Goal: Communication & Community: Ask a question

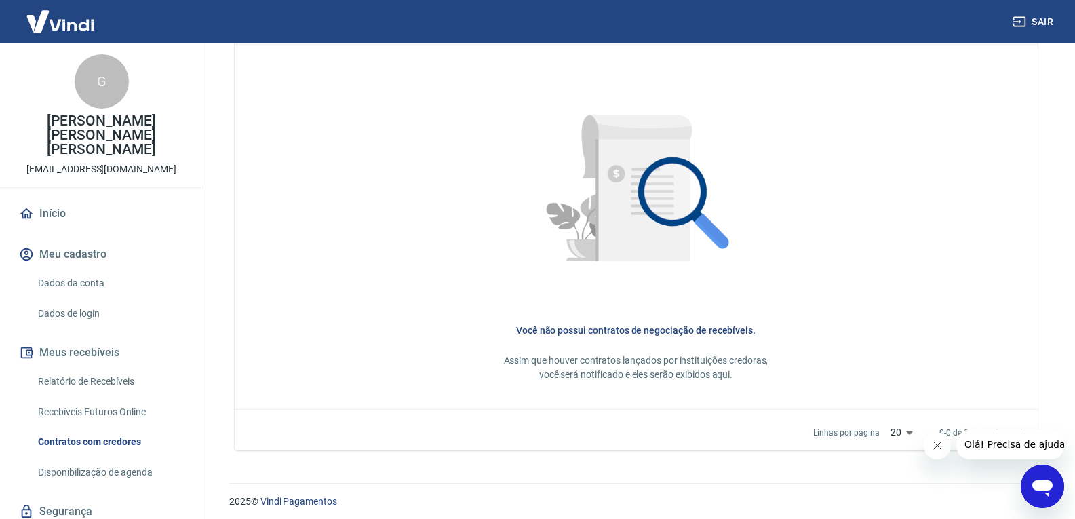
scroll to position [597, 0]
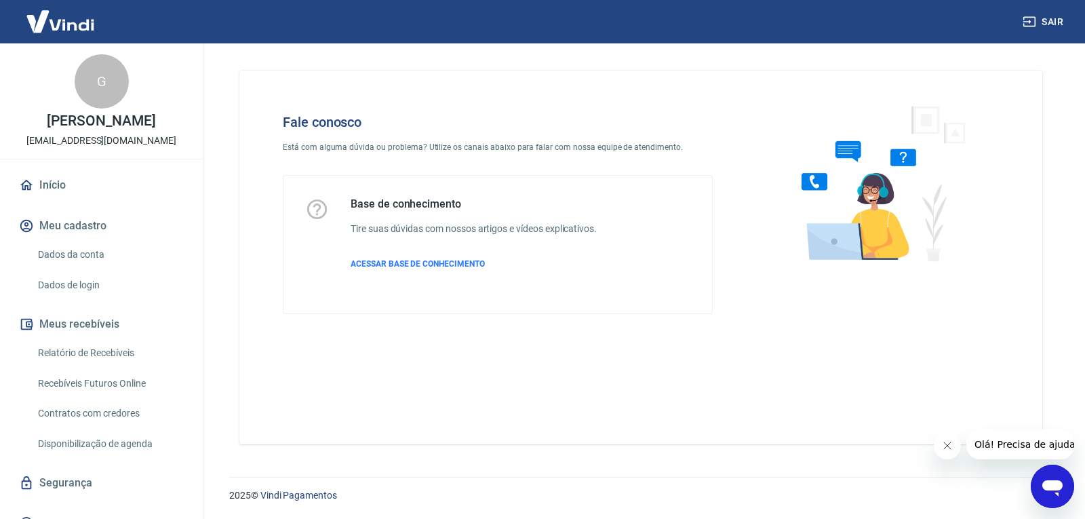
click at [1037, 476] on div "Abrir janela de mensagens" at bounding box center [1052, 486] width 41 height 41
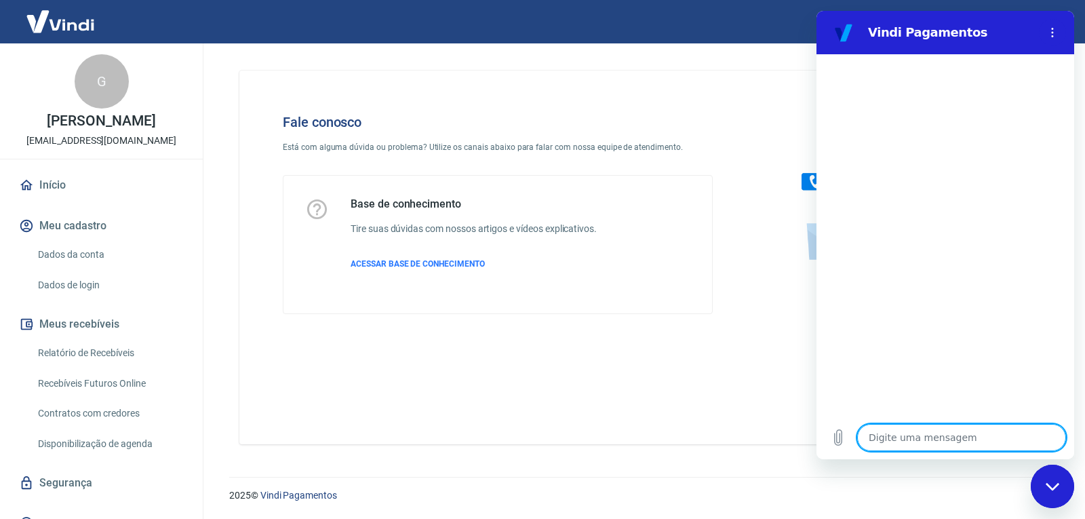
type textarea "B"
type textarea "x"
type textarea "Bo"
type textarea "x"
type textarea "Bom"
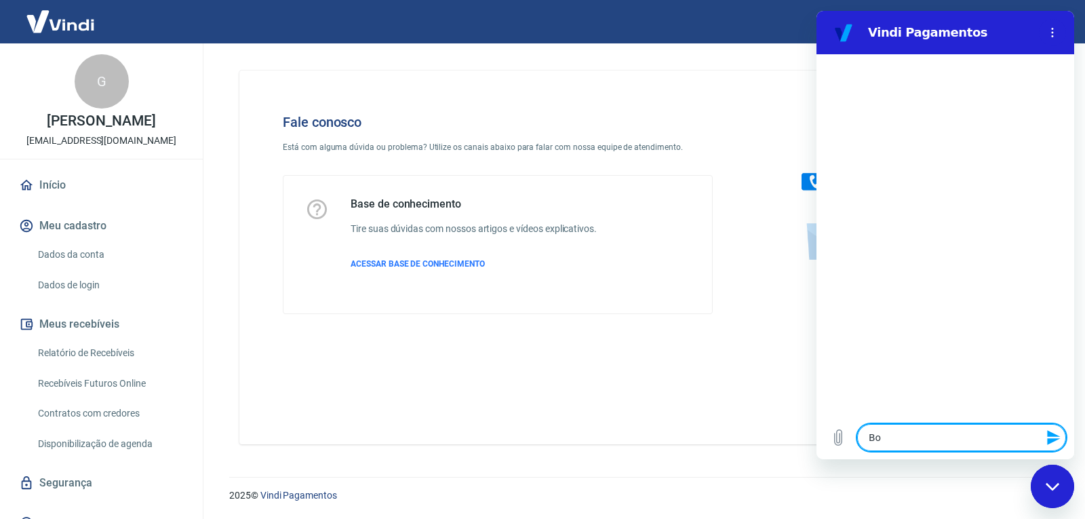
type textarea "x"
type textarea "Bom"
type textarea "x"
type textarea "Bom d"
type textarea "x"
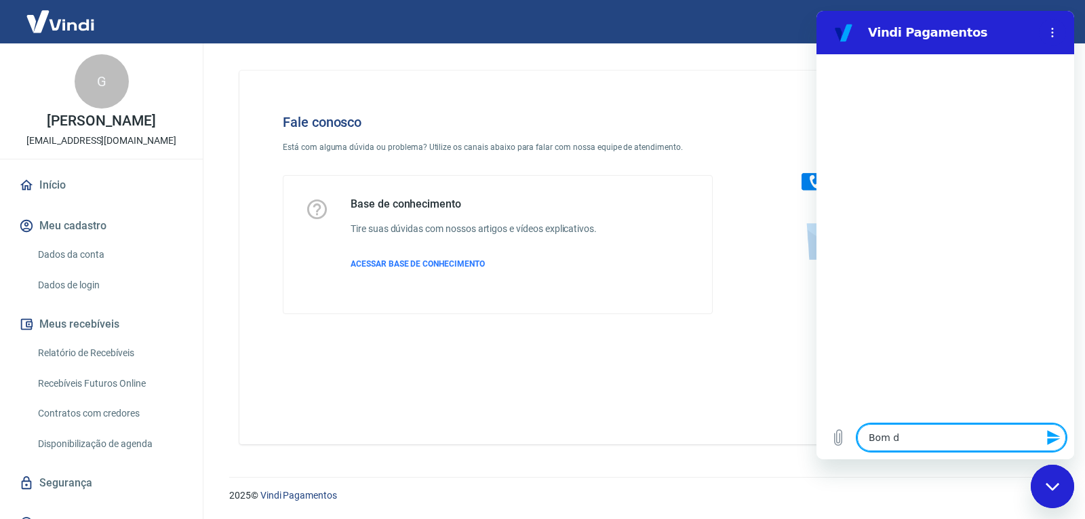
type textarea "Bom di"
type textarea "x"
type textarea "Bom dia"
type textarea "x"
type textarea "Bom dia"
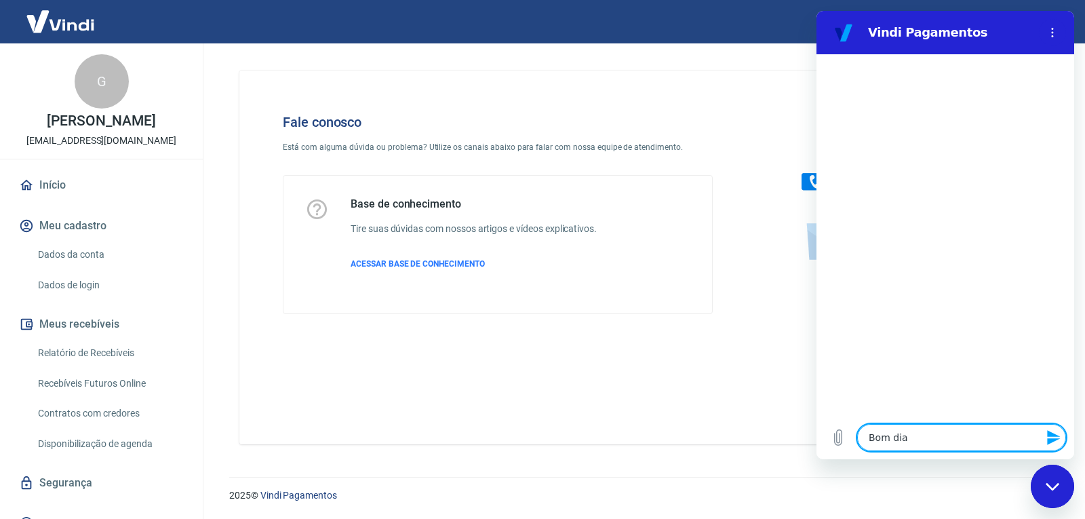
type textarea "x"
type textarea "Bom dia"
type textarea "x"
type textarea "Bom dia,"
type textarea "x"
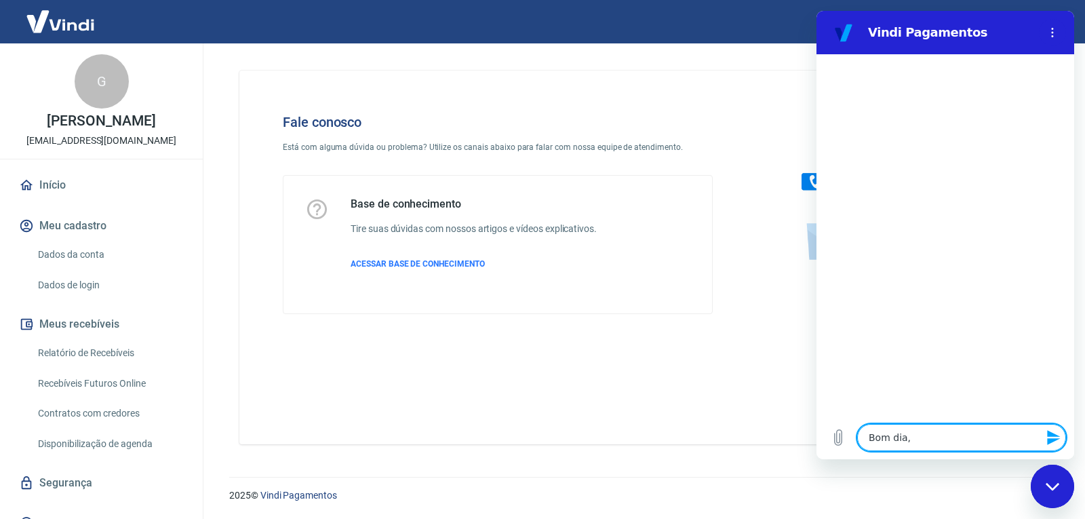
type textarea "Bom dia,"
type textarea "x"
type textarea "Bom dia, t"
type textarea "x"
type textarea "Bom dia, tu"
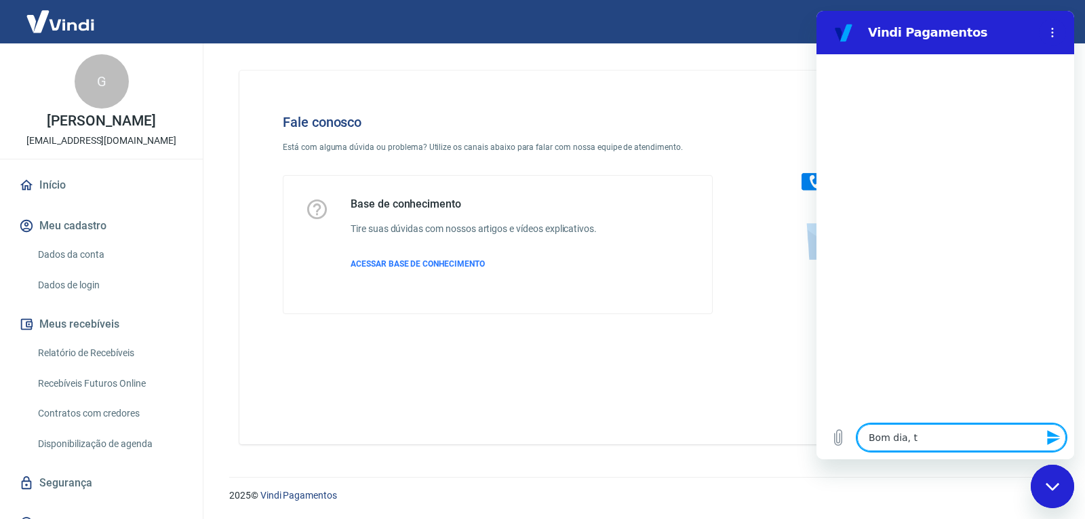
type textarea "x"
type textarea "Bom dia, tud"
type textarea "x"
type textarea "Bom dia, tudo"
type textarea "x"
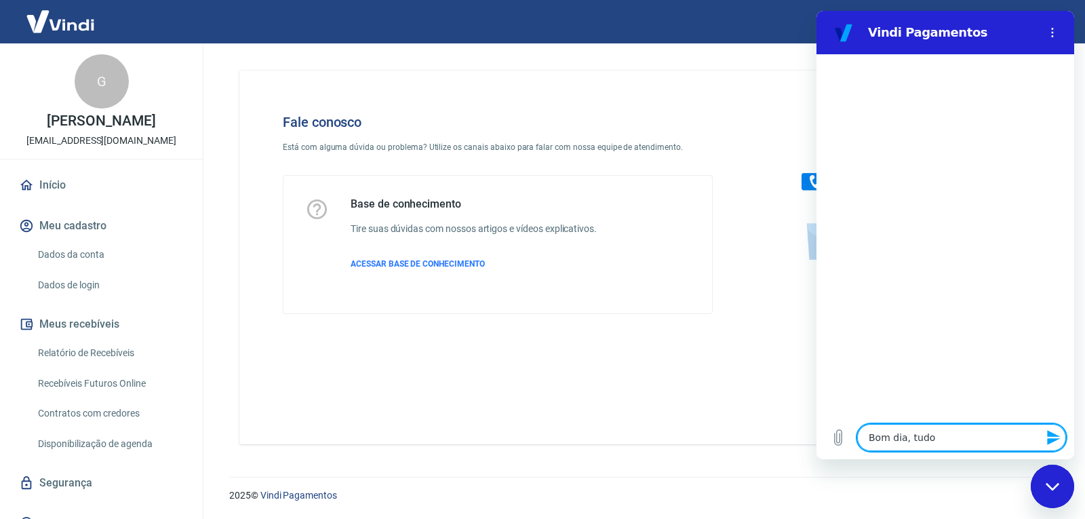
type textarea "Bom dia, tudo"
type textarea "x"
type textarea "Bom dia, tudo b"
type textarea "x"
type textarea "Bom dia, tudo be"
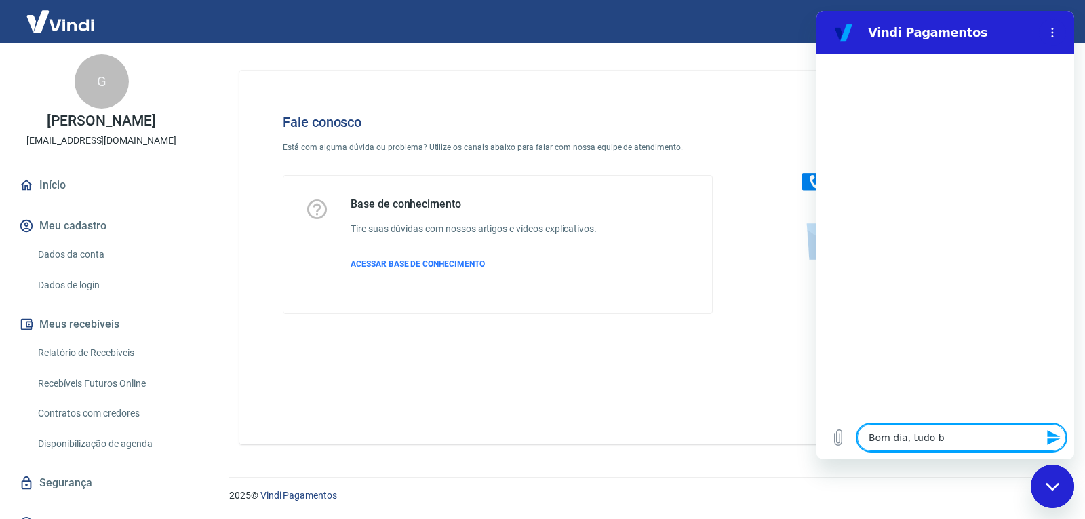
type textarea "x"
type textarea "Bom dia, tudo bem"
type textarea "x"
type textarea "Bom dia, tudo bem?"
type textarea "x"
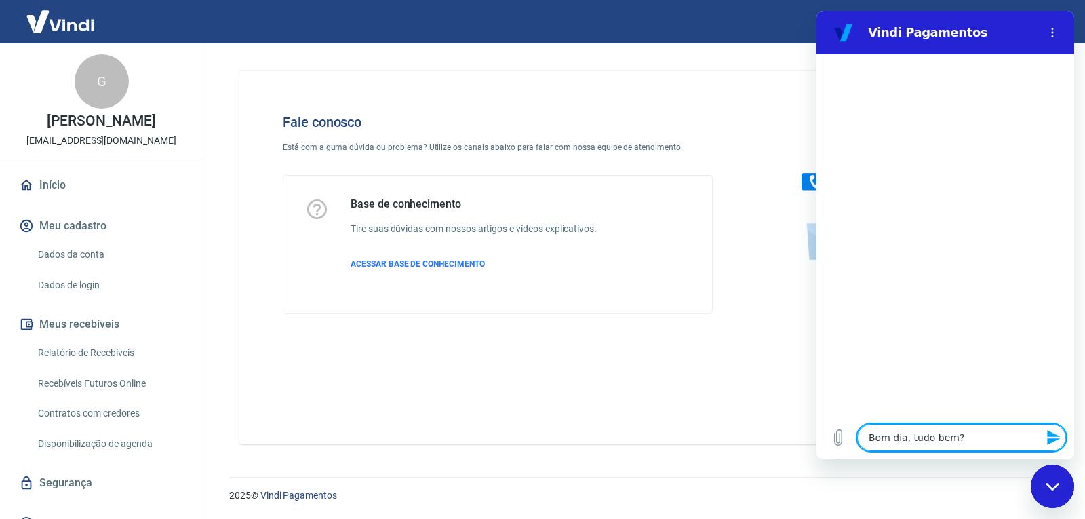
type textarea "Bom dia, tudo bem?"
type textarea "x"
type textarea "Bom dia, tudo bem? s"
type textarea "x"
type textarea "Bom dia, tudo bem? so"
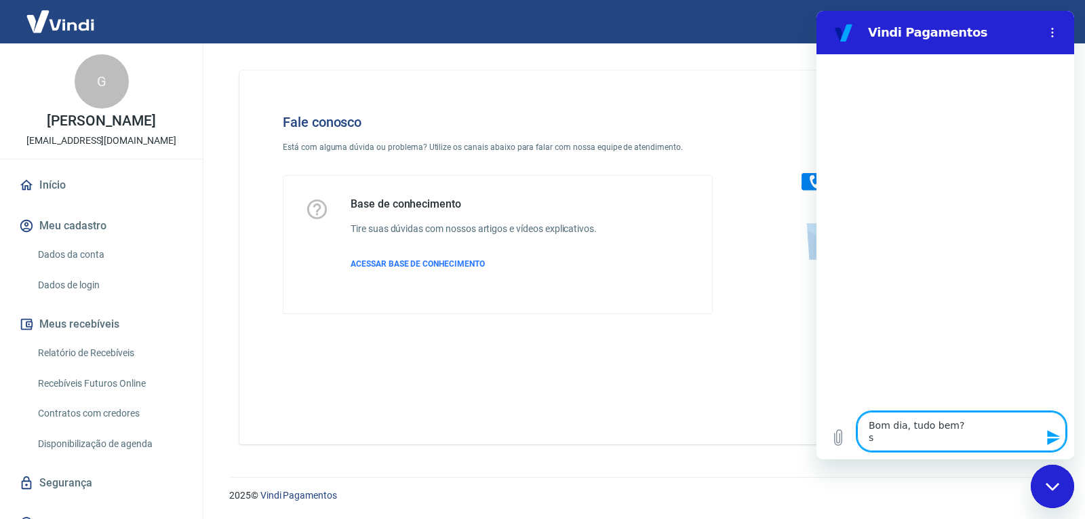
type textarea "x"
type textarea "Bom dia, tudo bem? sou"
type textarea "x"
type textarea "Bom dia, tudo bem? sou"
type textarea "x"
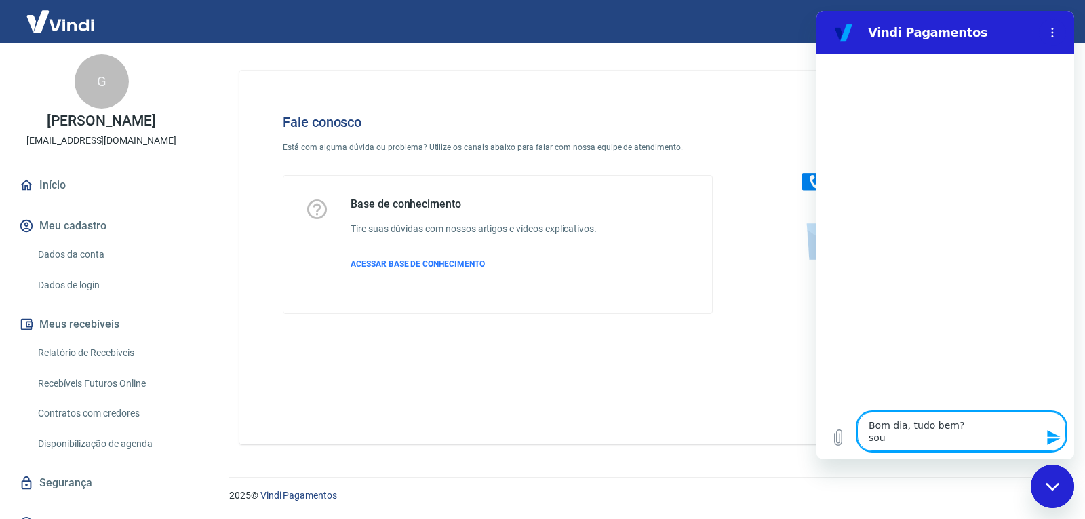
type textarea "Bom dia, tudo bem? sou d"
type textarea "x"
type textarea "Bom dia, tudo bem? sou da"
type textarea "x"
type textarea "Bom dia, tudo bem? sou da"
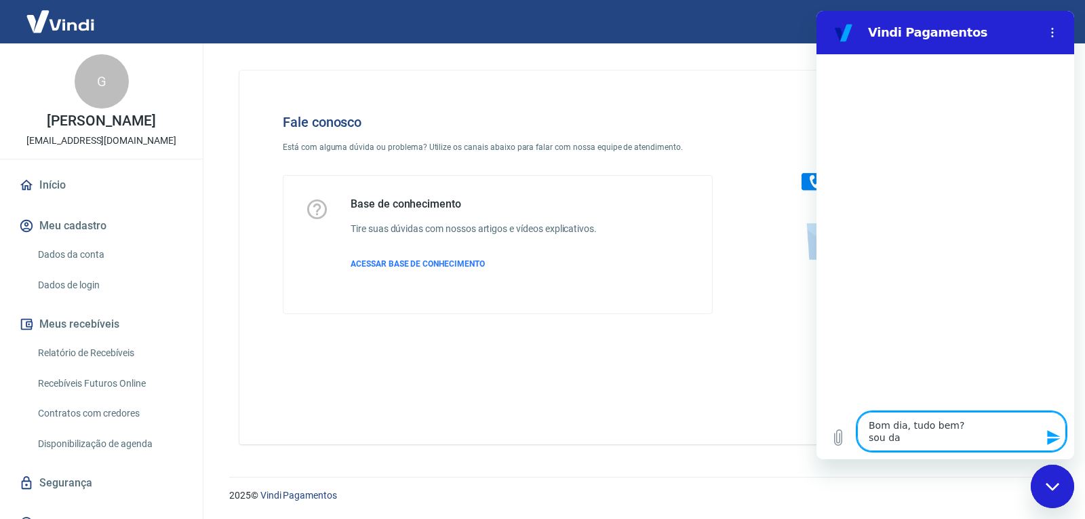
type textarea "x"
type textarea "Bom dia, tudo bem? sou da e"
type textarea "x"
type textarea "Bom dia, tudo bem? sou da em"
type textarea "x"
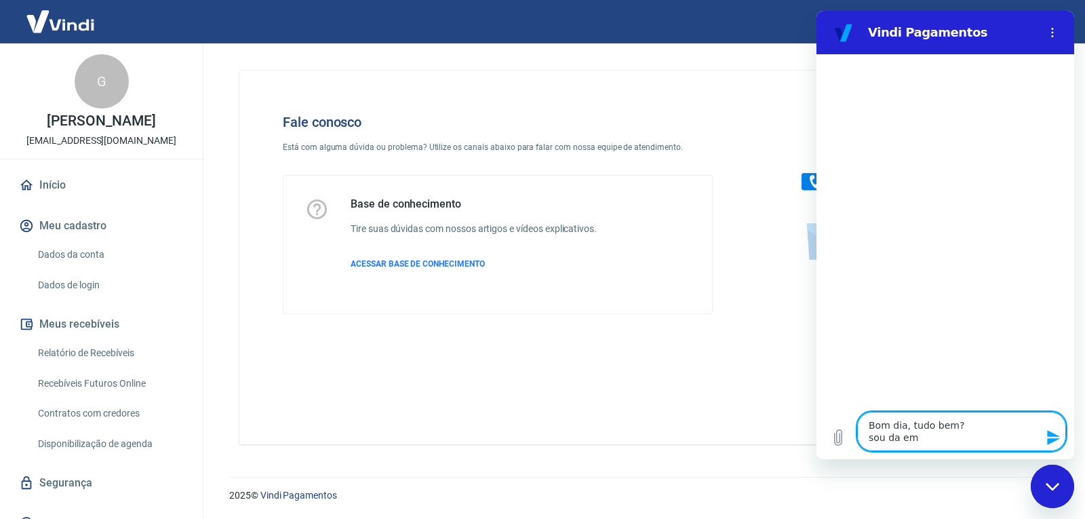
type textarea "Bom dia, tudo bem? sou da emp"
type textarea "x"
type textarea "Bom dia, tudo bem? sou da empa"
type textarea "x"
type textarea "Bom dia, tudo bem? sou da empad"
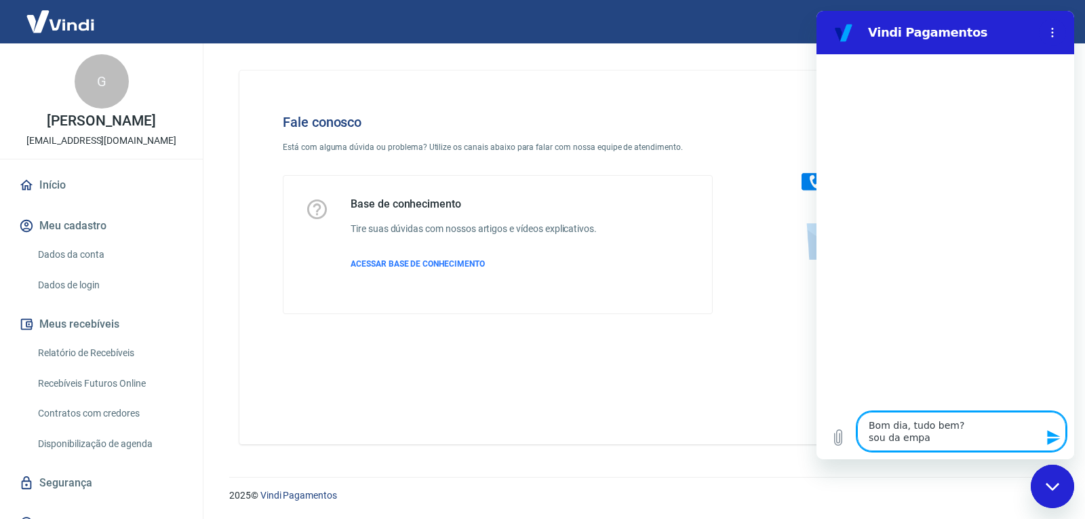
type textarea "x"
type textarea "Bom dia, tudo bem? sou da empadi"
type textarea "x"
type textarea "Bom dia, tudo bem? sou da empadin"
type textarea "x"
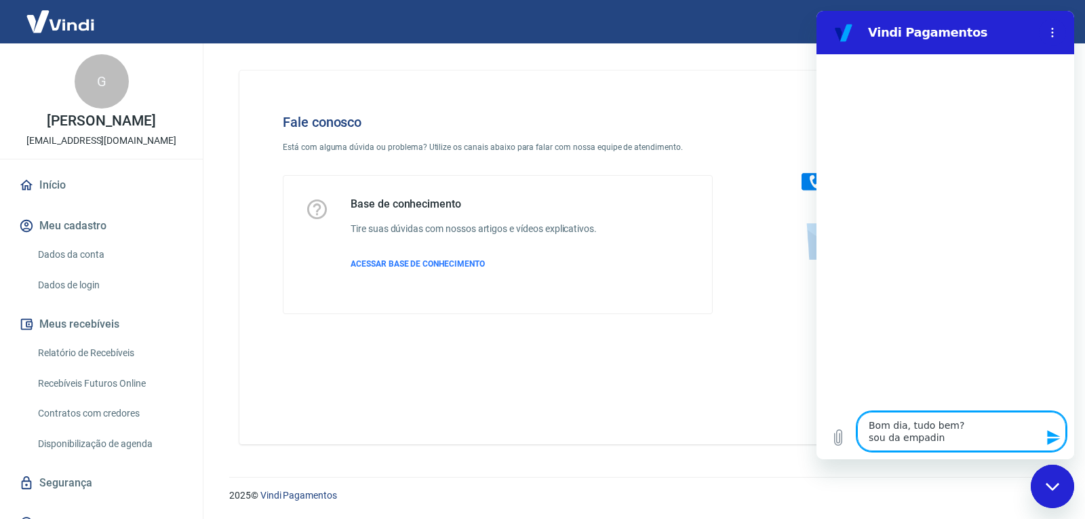
type textarea "Bom dia, tudo bem? sou da empadinh"
type textarea "x"
type textarea "Bom dia, tudo bem? sou da empadinha"
type textarea "x"
type textarea "Bom dia, tudo bem? sou da empadinhas"
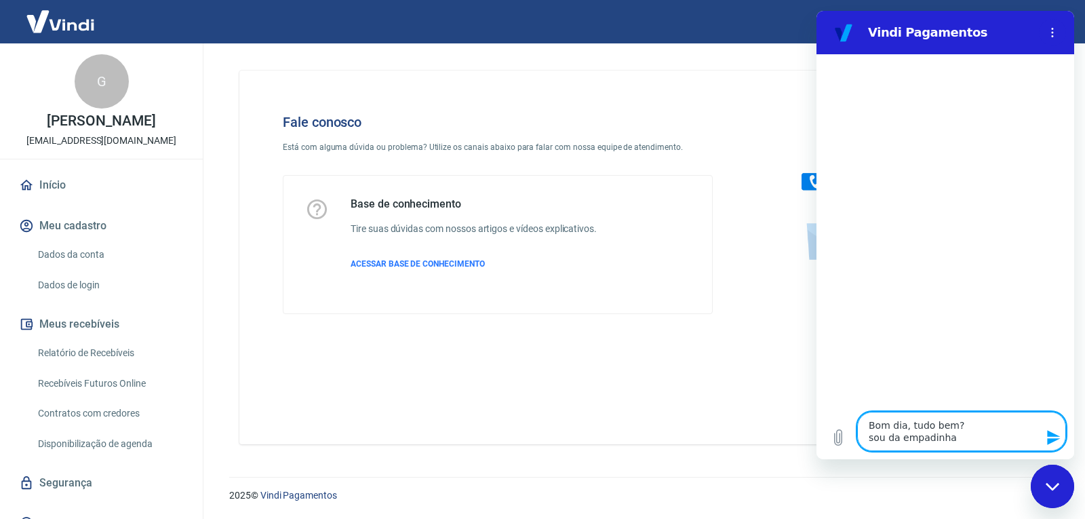
type textarea "x"
type textarea "Bom dia, tudo bem? sou d empadinhas"
type textarea "x"
type textarea "Bom dia, tudo bem? sou do empadinhas"
type textarea "x"
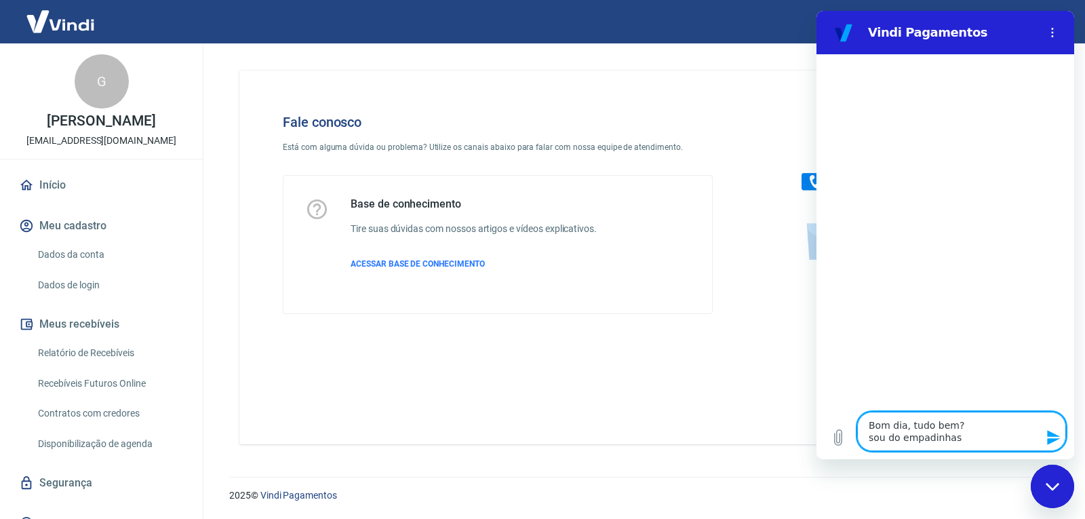
type textarea "Bom dia, tudo bem? sou do empadinhas"
type textarea "x"
type textarea "Bom dia, tudo bem? sou do f empadinhas"
type textarea "x"
type textarea "Bom dia, tudo bem? sou do fi empadinhas"
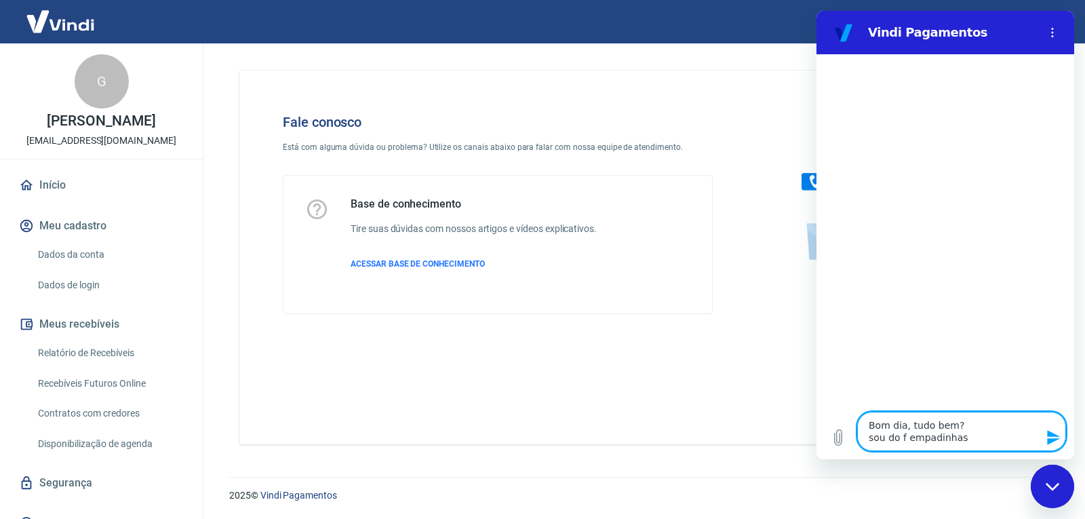
type textarea "x"
type textarea "Bom dia, tudo bem? sou do f empadinhas"
type textarea "x"
type textarea "Bom dia, tudo bem? sou do empadinhas"
type textarea "x"
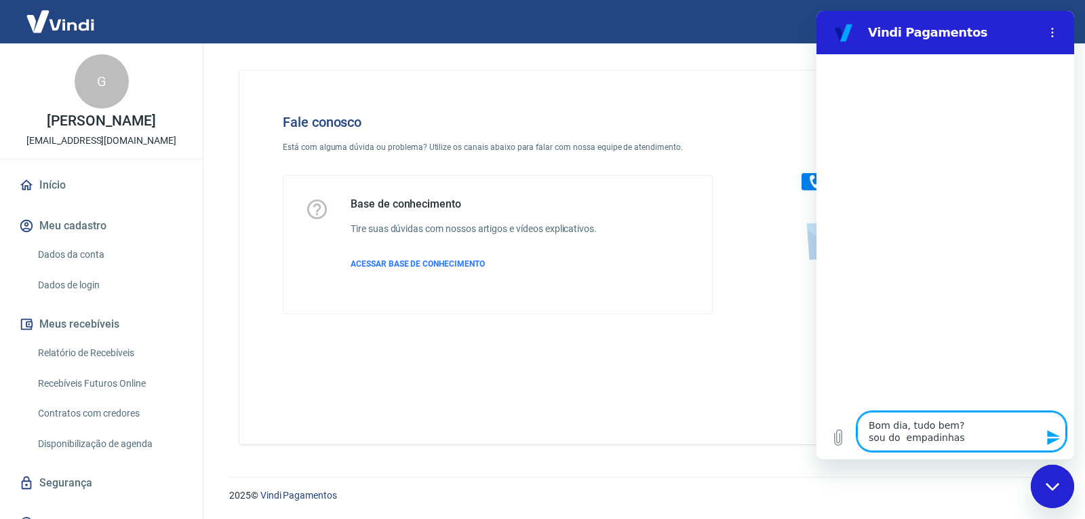
type textarea "Bom dia, tudo bem? sou do empadinhas"
type textarea "x"
type textarea "Bom dia, tudo bem? sou d empadinhas"
type textarea "x"
type textarea "Bom dia, tudo bem? sou da empadinhas"
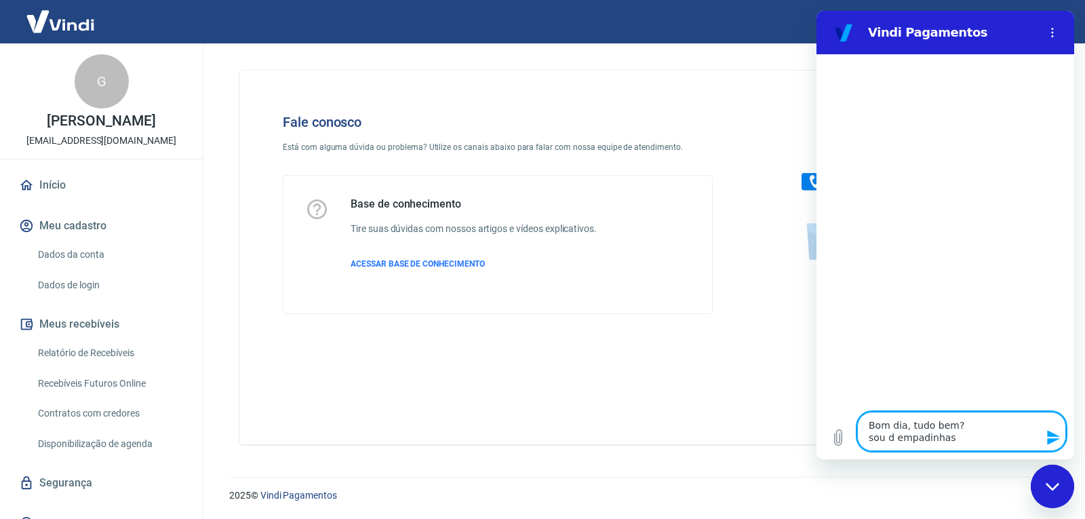
type textarea "x"
click at [965, 437] on textarea "Bom dia, tudo bem? sou da empadinhas" at bounding box center [961, 431] width 209 height 39
type textarea "Bom dia, tudo bem? sou da empadinhas"
type textarea "x"
type textarea "Bom dia, tudo bem? sou da empadinhas b"
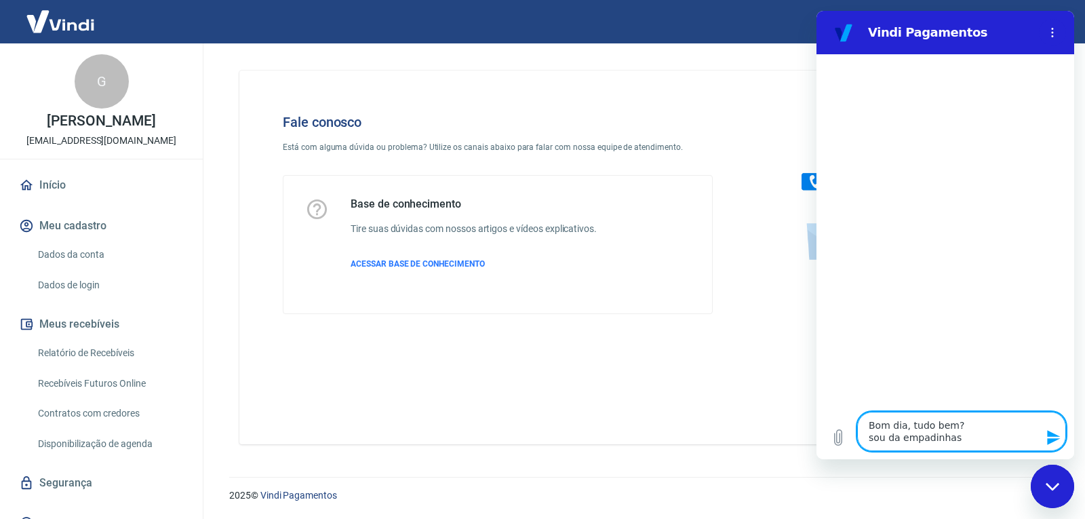
type textarea "x"
type textarea "Bom dia, tudo bem? sou da empadinhas ba"
type textarea "x"
type textarea "Bom dia, tudo bem? sou da empadinhas bar"
type textarea "x"
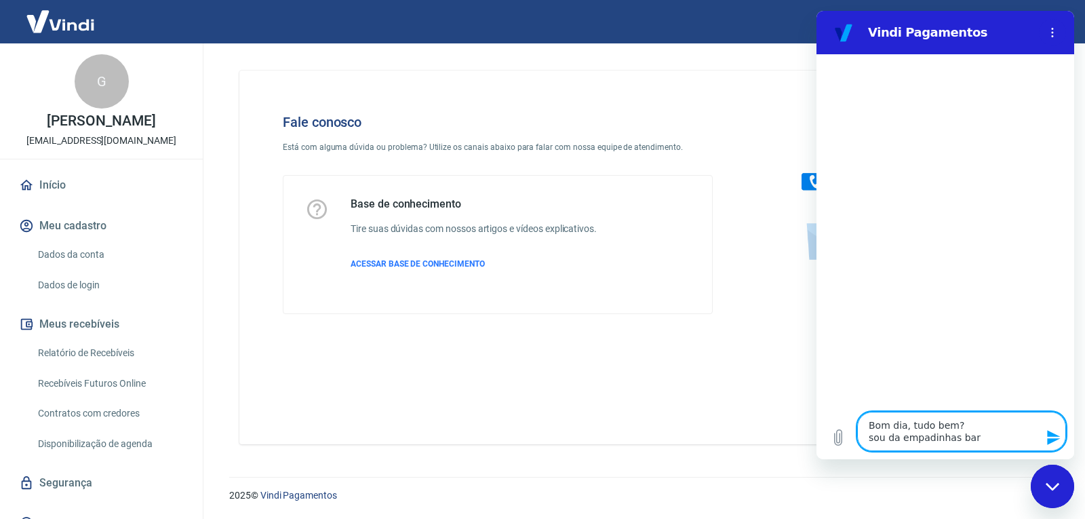
type textarea "Bom dia, tudo bem? sou da empadinhas barn"
type textarea "x"
type textarea "Bom dia, tudo bem? sou da empadinhas barna"
type textarea "x"
type textarea "Bom dia, tudo bem? sou da empadinhas barnab"
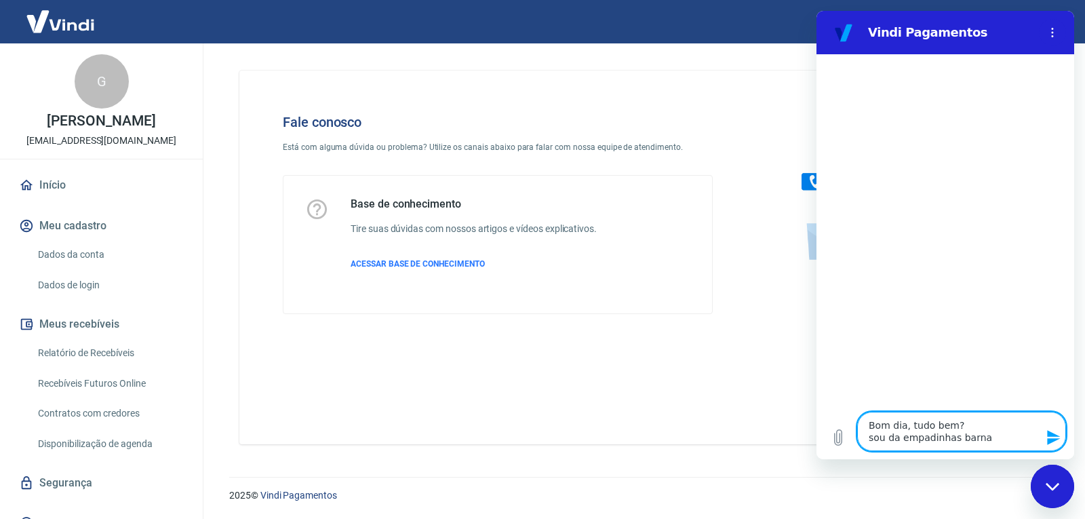
type textarea "x"
type textarea "Bom dia, tudo bem? sou da empadinhas barnabe"
type textarea "x"
type textarea "Bom dia, tudo bem? sou da empadinhas barnabe"
type textarea "x"
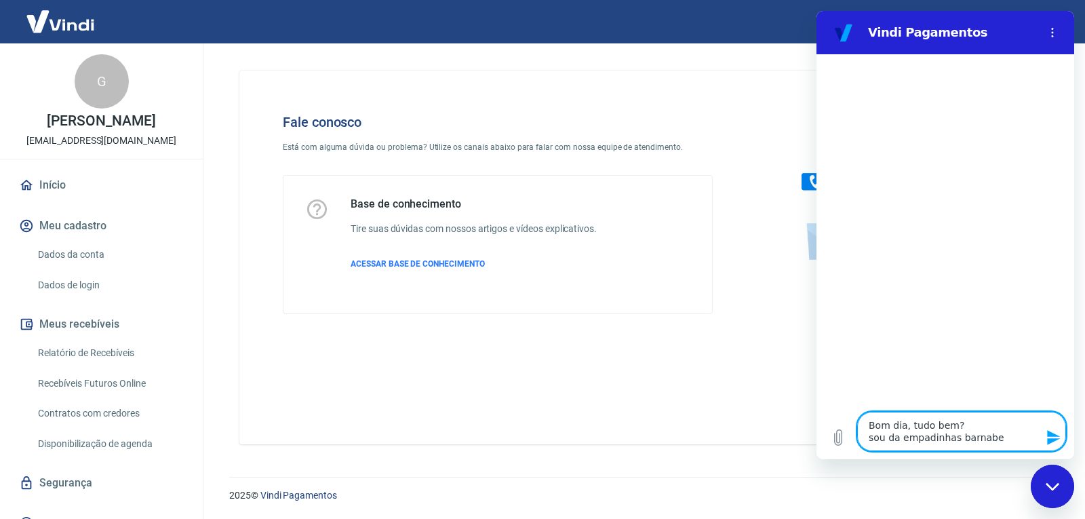
type textarea "Bom dia, tudo bem? sou da empadinhas [PERSON_NAME] e"
type textarea "x"
type textarea "Bom dia, tudo bem? sou da empadinhas [PERSON_NAME] e"
type textarea "x"
type textarea "Bom dia, tudo bem? sou da empadinhas [PERSON_NAME] e p"
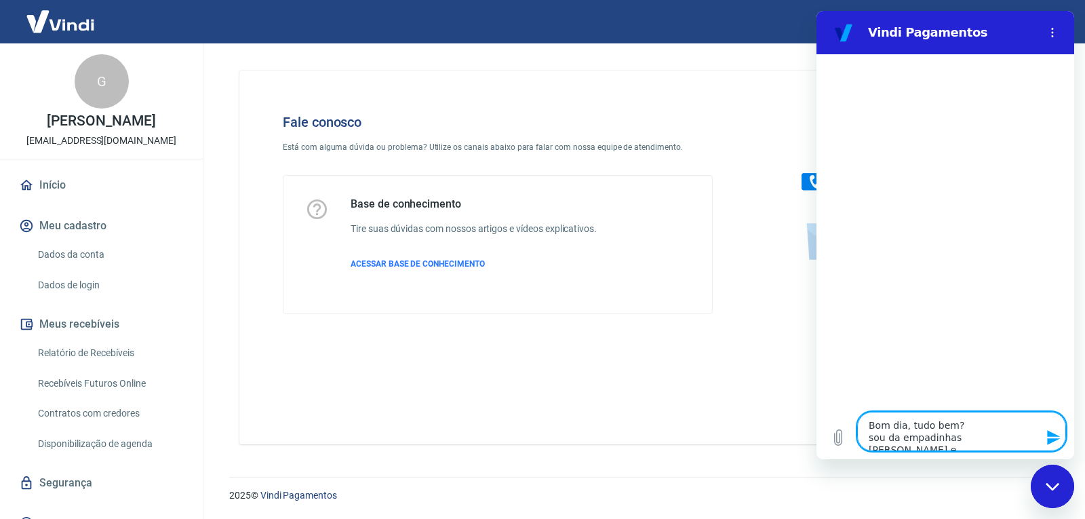
type textarea "x"
type textarea "Bom dia, tudo bem? sou da empadinhas [PERSON_NAME] e pr"
type textarea "x"
type textarea "Bom dia, tudo bem? sou da empadinhas [PERSON_NAME] e pre"
type textarea "x"
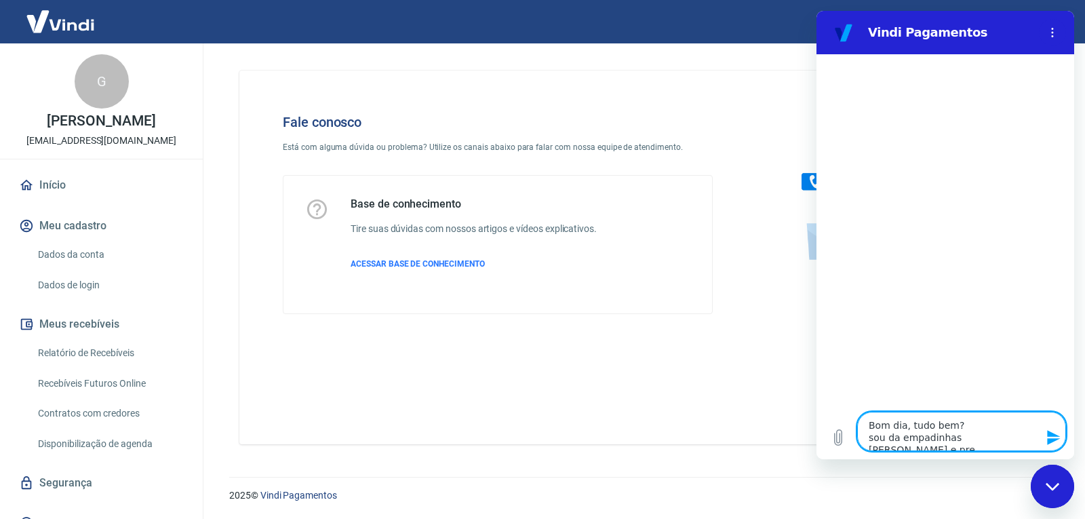
type textarea "Bom dia, tudo bem? sou da empadinhas barnabe e prec"
type textarea "x"
type textarea "Bom dia, tudo bem? sou da empadinhas barnabe e preci"
type textarea "x"
type textarea "Bom dia, tudo bem? sou da empadinhas [PERSON_NAME] e precis"
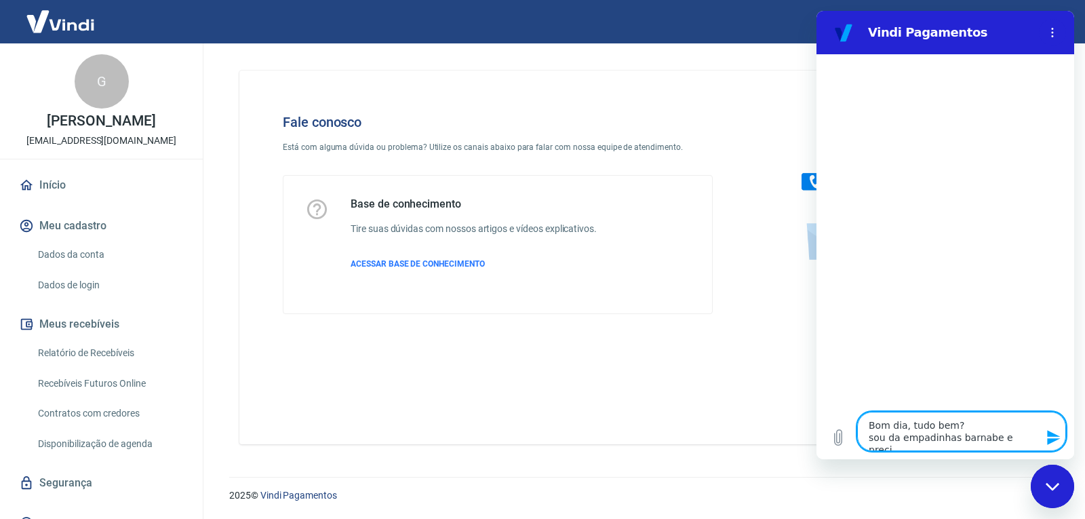
type textarea "x"
type textarea "Bom dia, tudo bem? sou da empadinhas barnabe e preciso"
type textarea "x"
type textarea "Bom dia, tudo bem? sou da empadinhas barnabe e preciso"
type textarea "x"
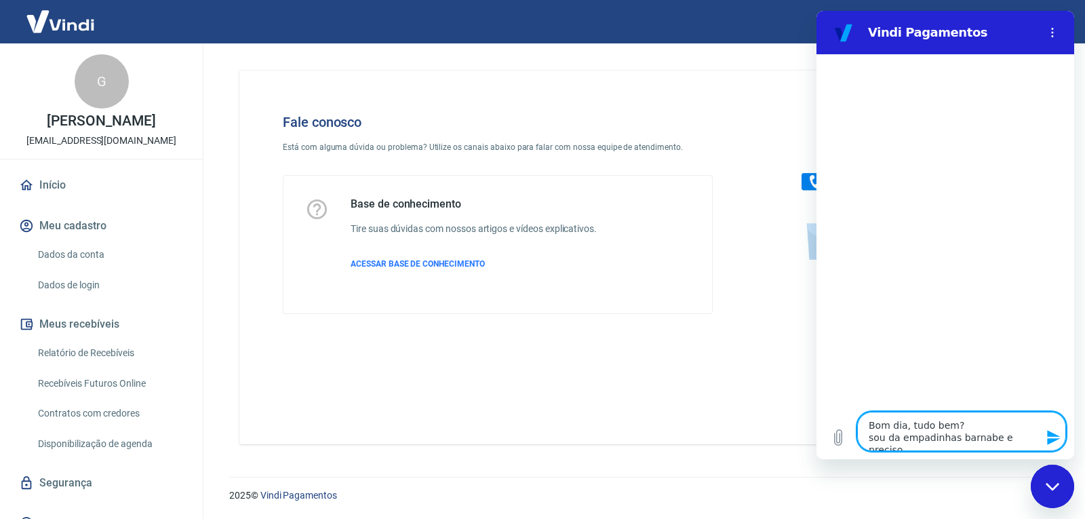
type textarea "Bom dia, tudo bem? sou da empadinhas barnabe e preciso d"
type textarea "x"
type textarea "Bom dia, tudo bem? sou da empadinhas barnabe e preciso de"
type textarea "x"
type textarea "Bom dia, tudo bem? sou da empadinhas barnabe e preciso de"
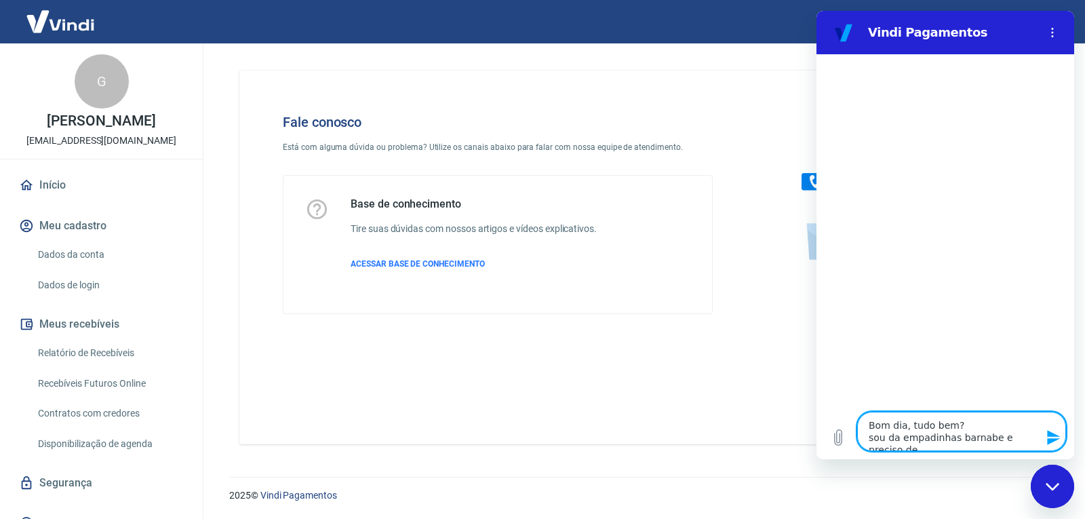
type textarea "x"
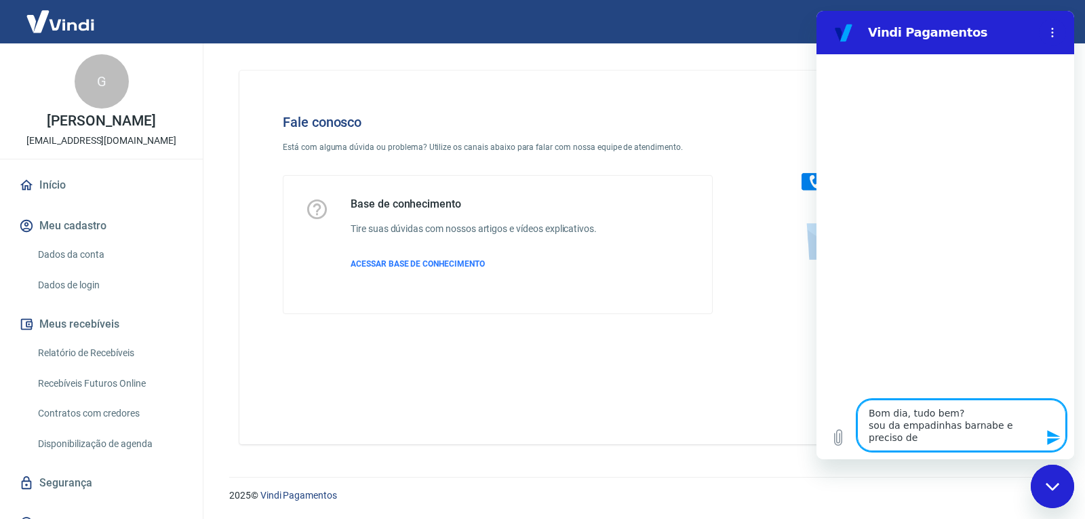
type textarea "Bom dia, tudo bem? sou da empadinhas barnabe e preciso de a"
type textarea "x"
click at [914, 439] on textarea "Bom dia, tudo bem? sou da empadinhas barnabe e preciso de a" at bounding box center [961, 425] width 209 height 52
type textarea "Bom dia, tudo bem? sou da empadinhas barnabe e preciso de au"
type textarea "x"
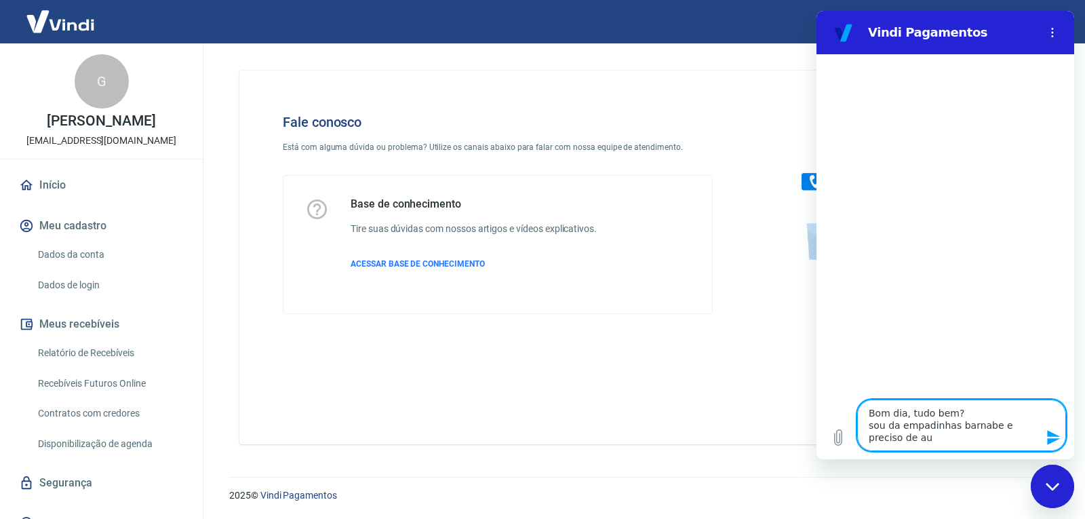
type textarea "Bom dia, tudo bem? sou da empadinhas barnabe e preciso de aux"
type textarea "x"
type textarea "Bom dia, tudo bem? sou da empadinhas barnabe e preciso de auxi"
type textarea "x"
type textarea "Bom dia, tudo bem? sou da empadinhas barnabe e preciso de auxil"
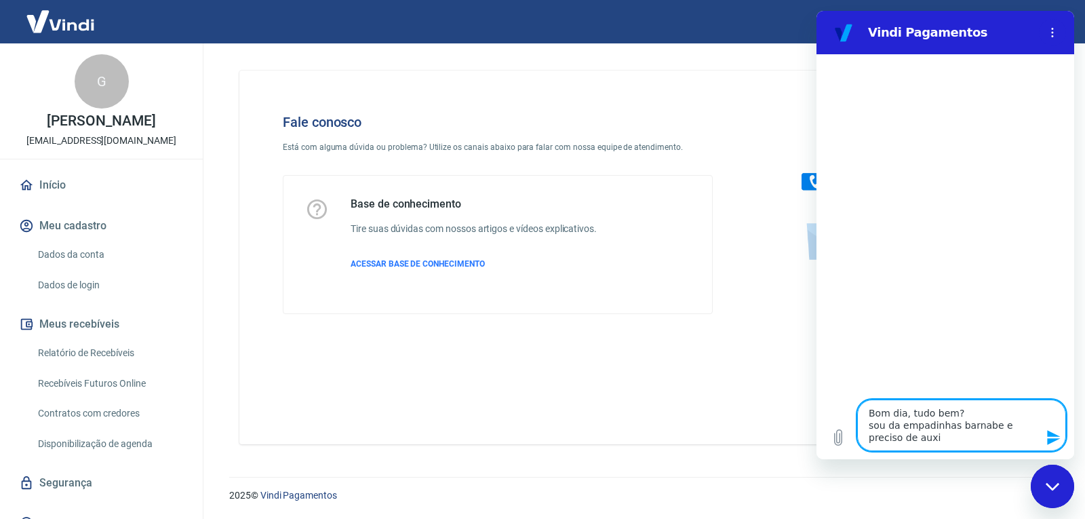
type textarea "x"
type textarea "Bom dia, tudo bem? sou da empadinhas barnabe e preciso de auxili"
type textarea "x"
type textarea "Bom dia, tudo bem? sou da empadinhas barnabe e preciso de auxilio"
type textarea "x"
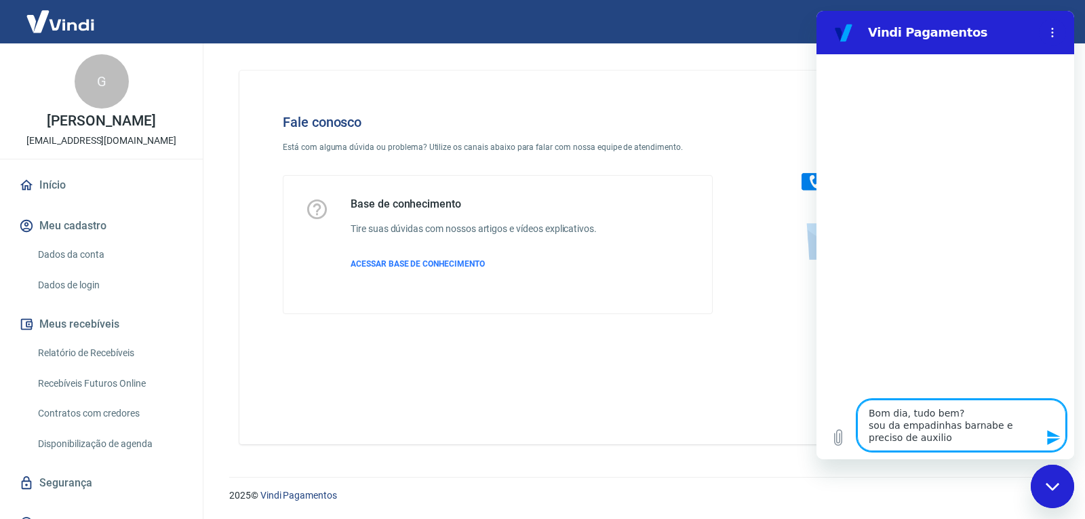
type textarea "Bom dia, tudo bem? sou da empadinhas barnabe e preciso de auxilio!"
type textarea "x"
type textarea "Bom dia, tudo bem? sou da empadinhas barnabe e preciso de auxilio!"
type textarea "x"
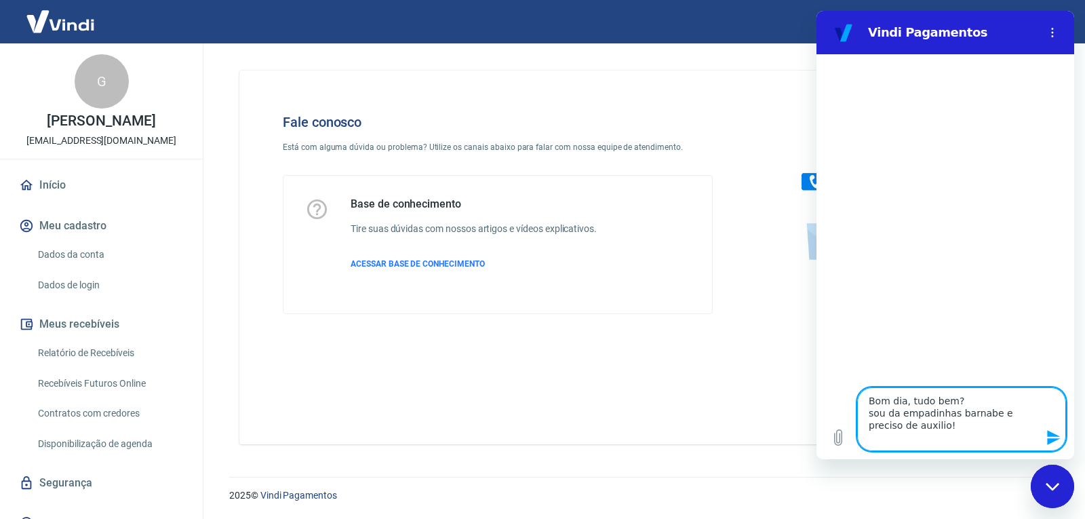
type textarea "Bom dia, tudo bem? sou da empadinhas barnabe e preciso de auxilio!"
type textarea "x"
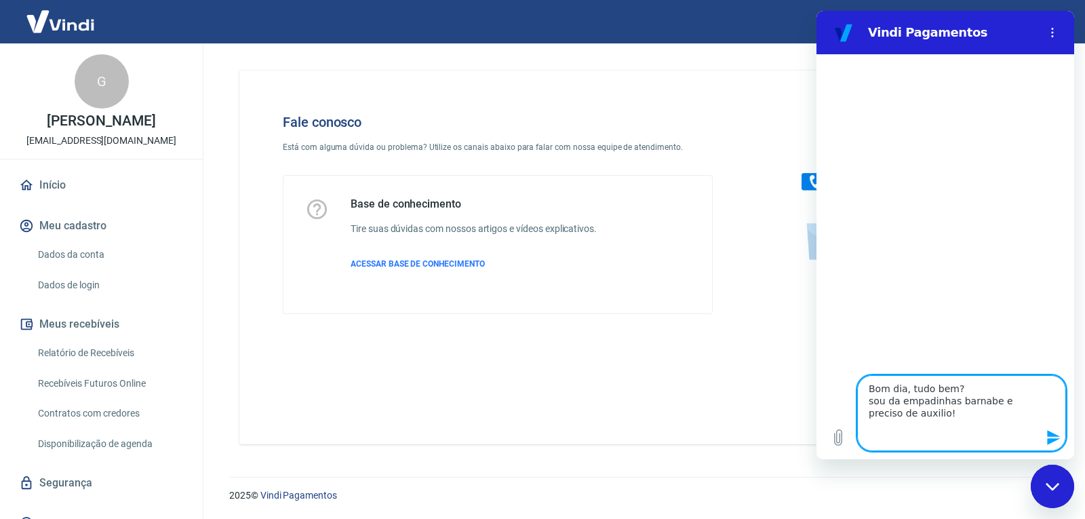
type textarea "Bom dia, tudo bem? sou da empadinhas barnabe e preciso de auxilio! u"
type textarea "x"
type textarea "Bom dia, tudo bem? sou da empadinhas barnabe e preciso de auxilio! um"
type textarea "x"
type textarea "Bom dia, tudo bem? sou da empadinhas barnabe e preciso de auxilio! uma"
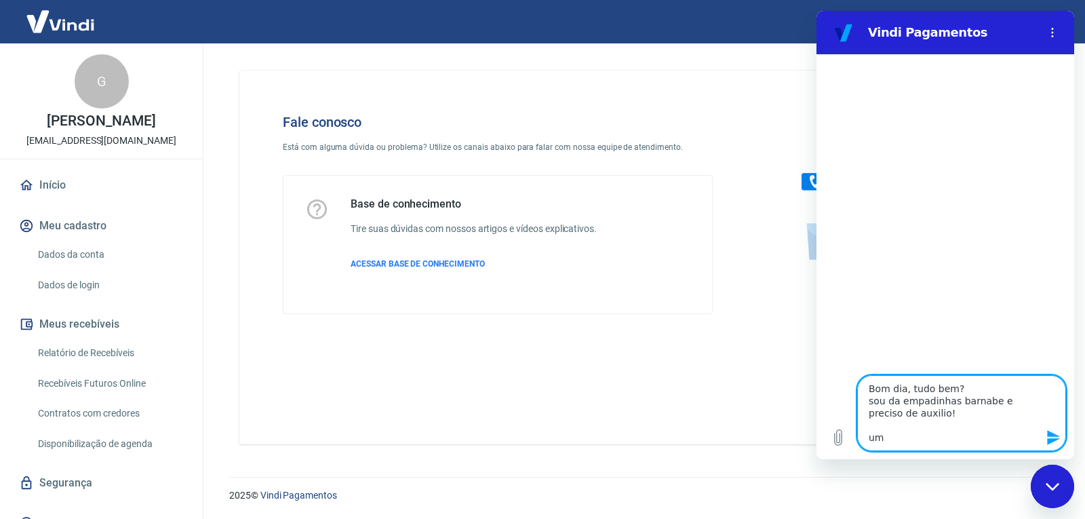
type textarea "x"
type textarea "Bom dia, tudo bem? sou da empadinhas barnabe e preciso de auxilio! uma"
type textarea "x"
type textarea "Bom dia, tudo bem? sou da empadinhas barnabe e preciso de auxilio! uma c"
type textarea "x"
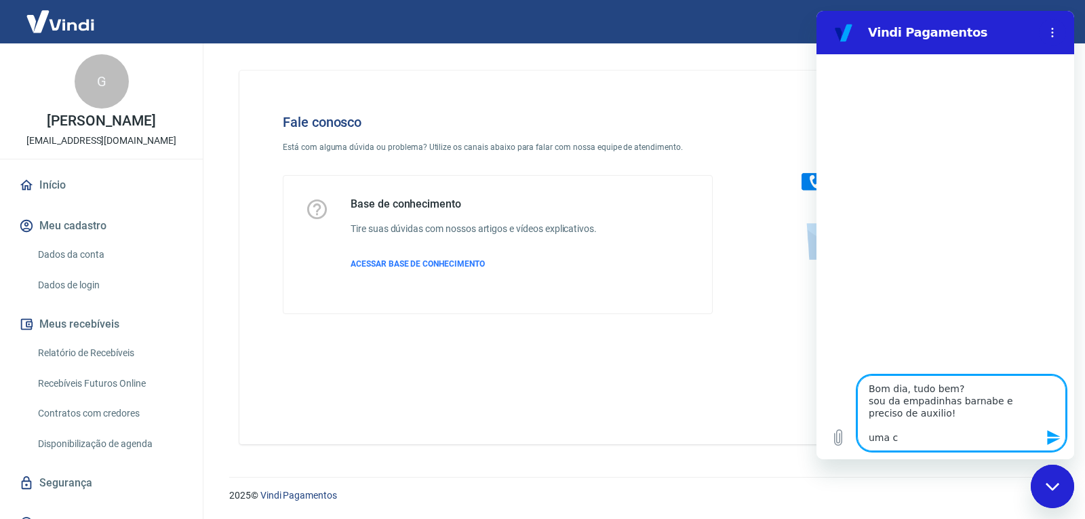
type textarea "Bom dia, tudo bem? sou da empadinhas barnabe e preciso de auxilio! uma cl"
type textarea "x"
type textarea "Bom dia, tudo bem? sou da empadinhas barnabe e preciso de auxilio! uma cli"
type textarea "x"
type textarea "Bom dia, tudo bem? sou da empadinhas barnabe e preciso de auxilio! uma clie"
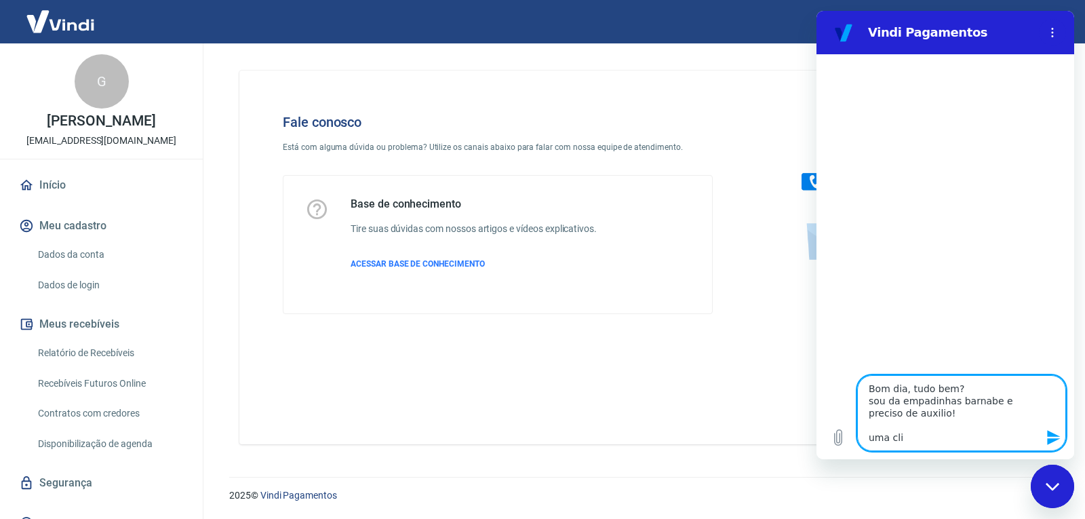
type textarea "x"
type textarea "Bom dia, tudo bem? sou da empadinhas barnabe e preciso de auxilio! uma clien"
type textarea "x"
type textarea "Bom dia, tudo bem? sou da empadinhas barnabe e preciso de auxilio! uma client"
type textarea "x"
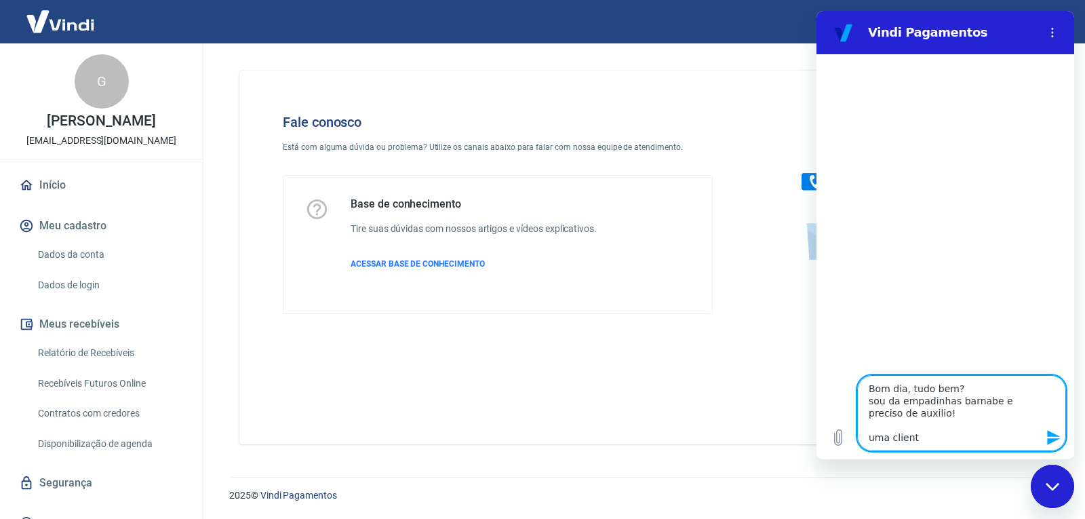
type textarea "Bom dia, tudo bem? sou da empadinhas barnabe e preciso de auxilio! uma cliente"
type textarea "x"
type textarea "Bom dia, tudo bem? sou da empadinhas barnabe e preciso de auxilio! uma cliente"
type textarea "x"
type textarea "Bom dia, tudo bem? sou da empadinhas barnabe e preciso de auxilio! uma cliente f"
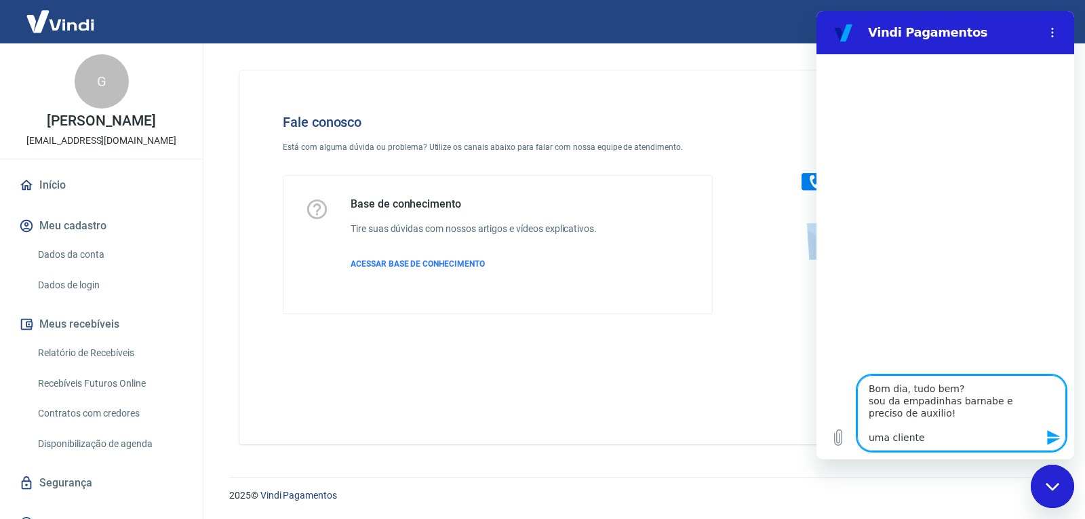
type textarea "x"
type textarea "Bom dia, tudo bem? sou da empadinhas barnabe e preciso de auxilio! uma cliente …"
type textarea "x"
type textarea "Bom dia, tudo bem? sou da empadinhas barnabe e preciso de auxilio! uma cliente …"
type textarea "x"
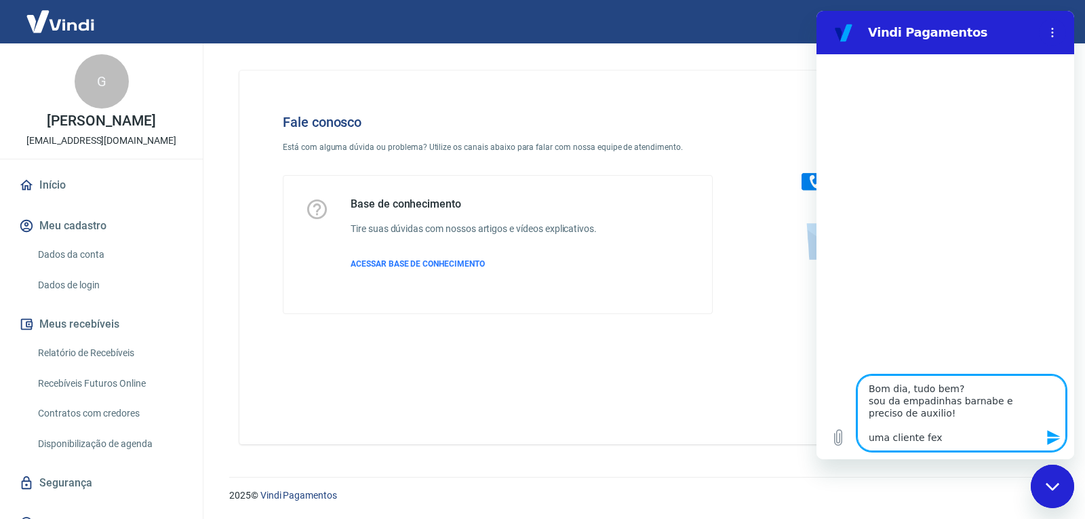
type textarea "Bom dia, tudo bem? sou da empadinhas barnabe e preciso de auxilio! uma cliente …"
type textarea "x"
type textarea "Bom dia, tudo bem? sou da empadinhas barnabe e preciso de auxilio! uma cliente …"
type textarea "x"
type textarea "Bom dia, tudo bem? sou da empadinhas barnabe e preciso de auxilio! uma cliente …"
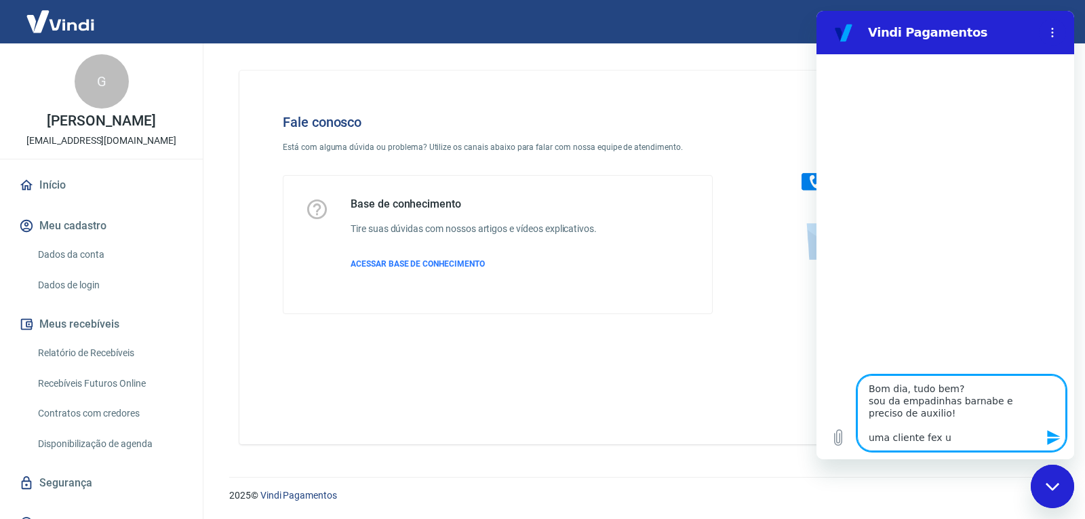
type textarea "x"
type textarea "Bom dia, tudo bem? sou da empadinhas barnabe e preciso de auxilio! uma cliente …"
type textarea "x"
type textarea "Bom dia, tudo bem? sou da empadinhas barnabe e preciso de auxilio! uma cliente …"
type textarea "x"
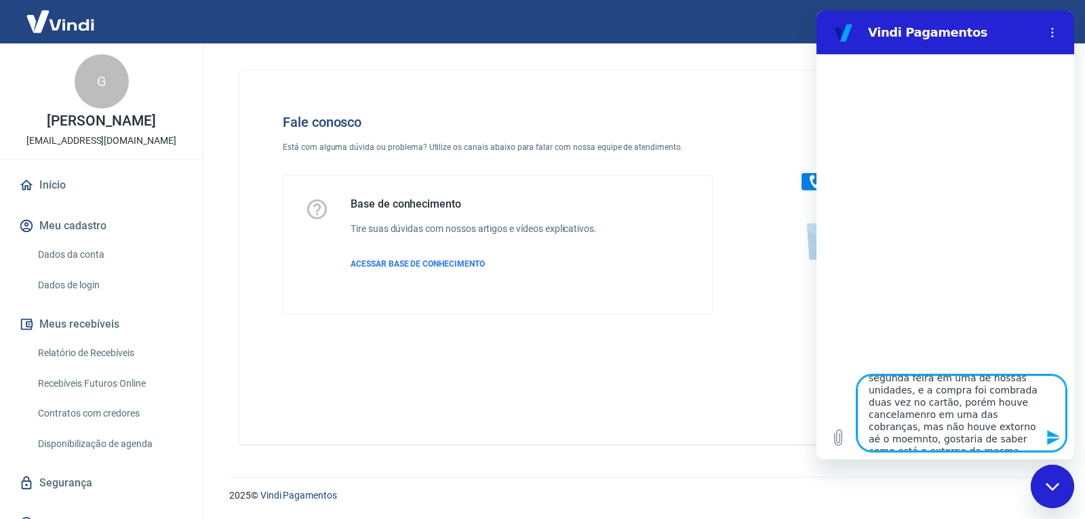
scroll to position [146, 0]
drag, startPoint x: 870, startPoint y: 389, endPoint x: 1796, endPoint y: 487, distance: 931.3
click at [980, 459] on html "Vindi Pagamentos Digite uma mensagem Bom dia, tudo bem? sou da empadinhas barna…" at bounding box center [945, 235] width 258 height 448
click at [946, 397] on textarea "Bom dia, tudo bem? sou da empadinhas barnabe e preciso de auxilio! uma cliente …" at bounding box center [961, 413] width 209 height 76
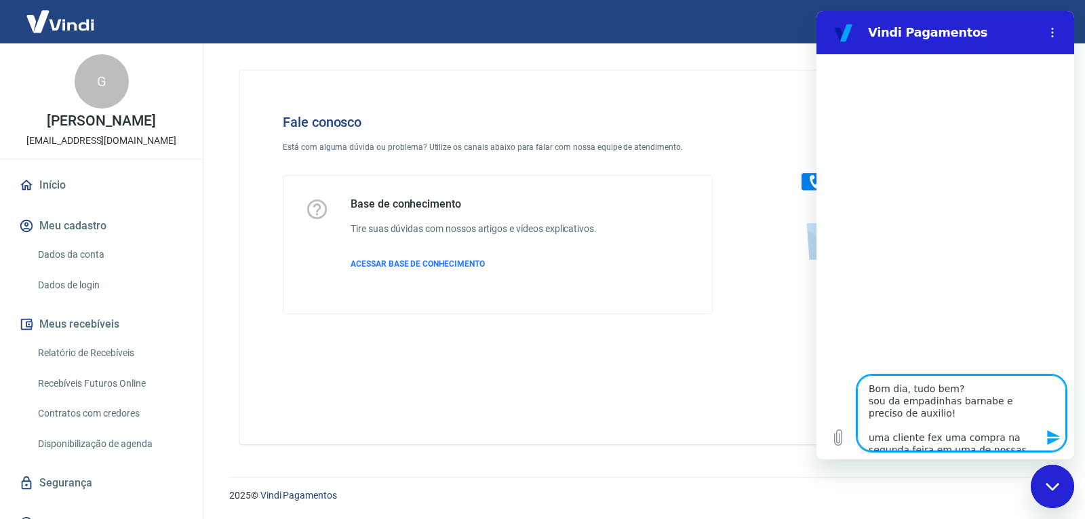
click at [885, 399] on textarea "Bom dia, tudo bem? sou da empadinhas barnabe e preciso de auxilio! uma cliente …" at bounding box center [961, 413] width 209 height 76
click at [934, 441] on textarea "Bom dia, tudo bem? Sou [PERSON_NAME] da empadinhas barnabe e preciso de auxilio…" at bounding box center [961, 413] width 209 height 76
click at [868, 385] on textarea "Bom dia, tudo bem? Sou [PERSON_NAME] da empadinhas barnabe e preciso de auxilio…" at bounding box center [961, 413] width 209 height 76
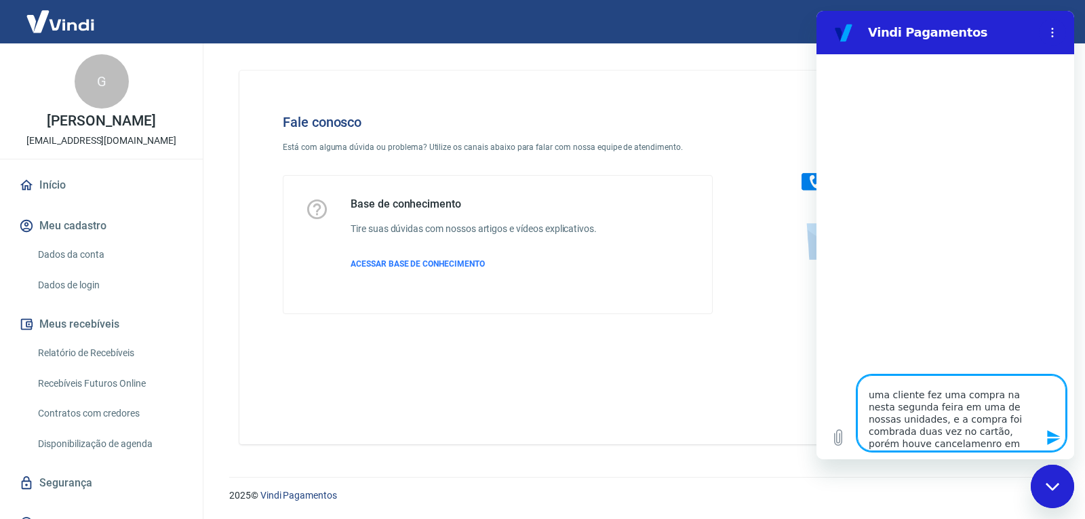
click at [991, 411] on textarea "Bom dia, tudo bem? Sou [PERSON_NAME] da empadinhas barnabe e preciso de auxilio…" at bounding box center [961, 413] width 209 height 76
click at [976, 443] on textarea "Bom dia, tudo bem? Sou [PERSON_NAME] da empadinhas barnabe e preciso de auxilio…" at bounding box center [961, 413] width 209 height 76
click at [1007, 444] on textarea "Bom dia, tudo bem? Sou [PERSON_NAME] da empadinhas barnabe e preciso de auxilio…" at bounding box center [961, 413] width 209 height 76
click at [1056, 439] on icon "Enviar mensagem" at bounding box center [1053, 437] width 13 height 15
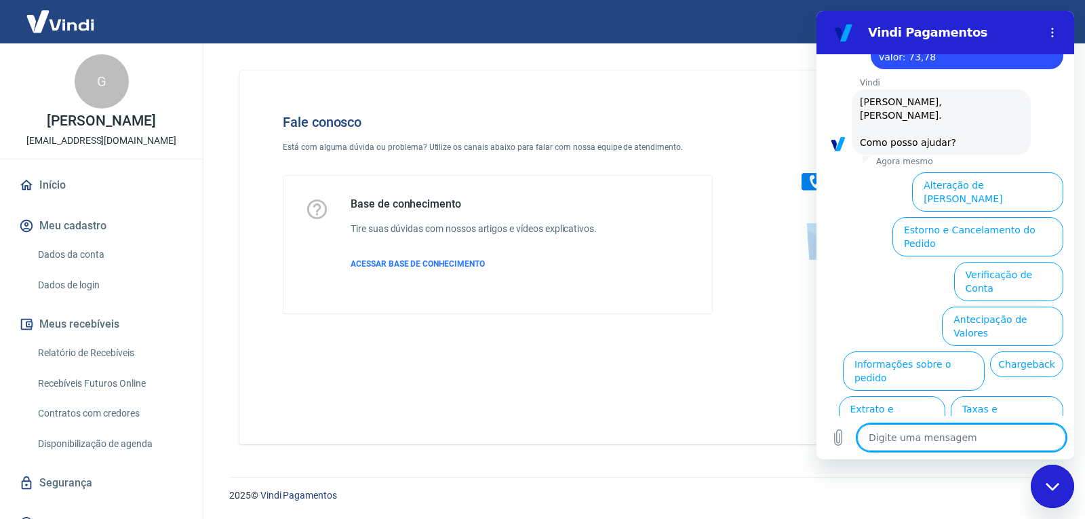
scroll to position [275, 0]
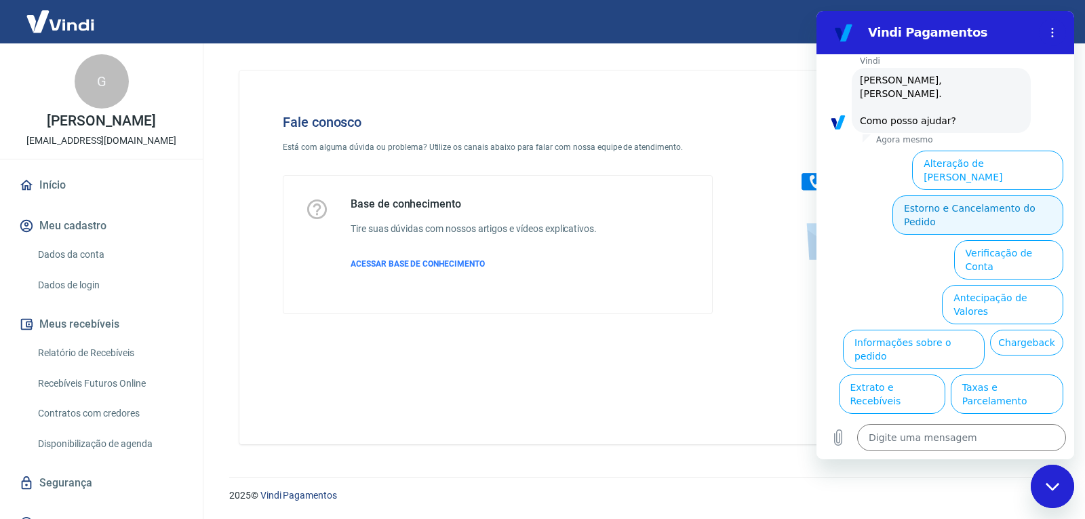
click at [965, 195] on button "Estorno e Cancelamento do Pedido" at bounding box center [977, 214] width 171 height 39
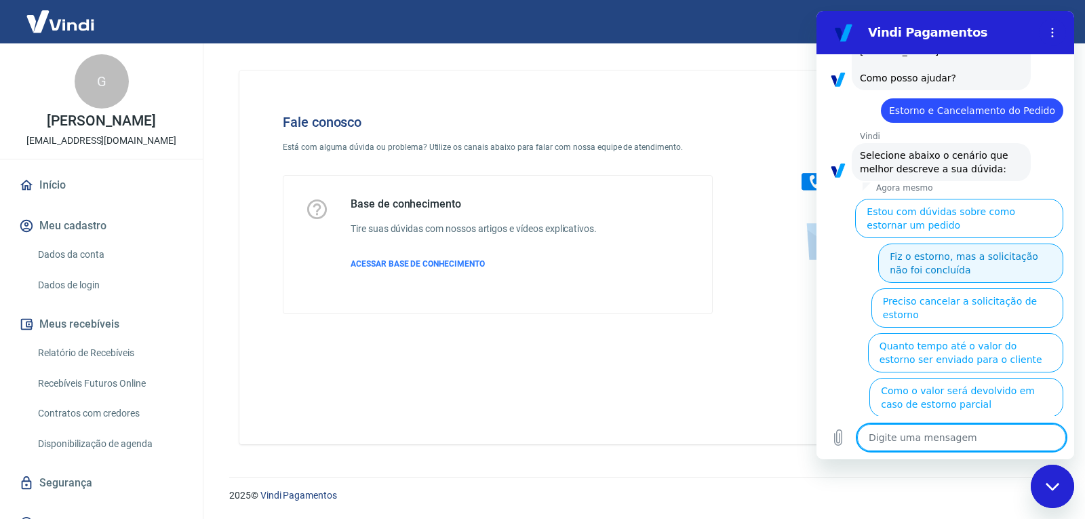
scroll to position [327, 0]
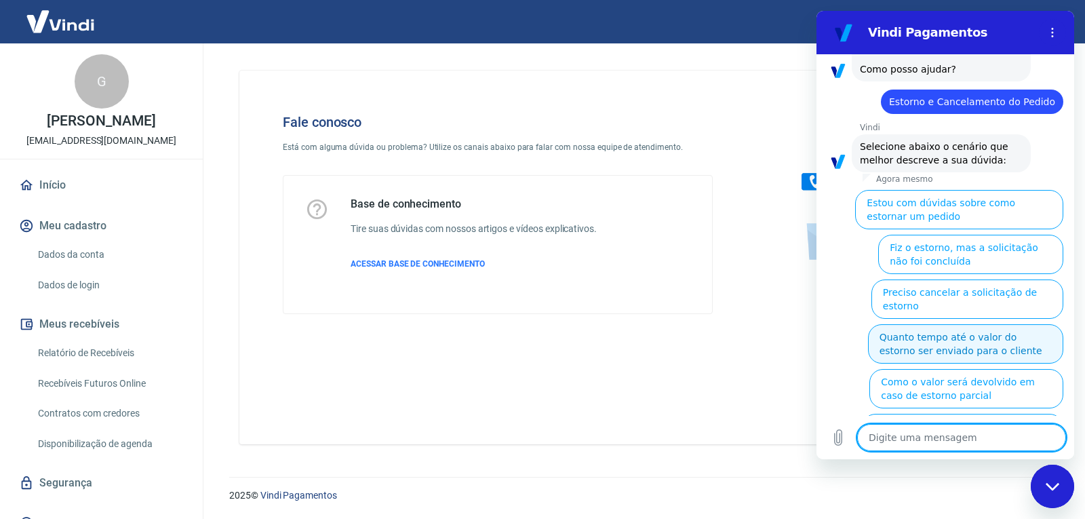
click at [1010, 324] on button "Quanto tempo até o valor do estorno ser enviado para o cliente" at bounding box center [965, 343] width 195 height 39
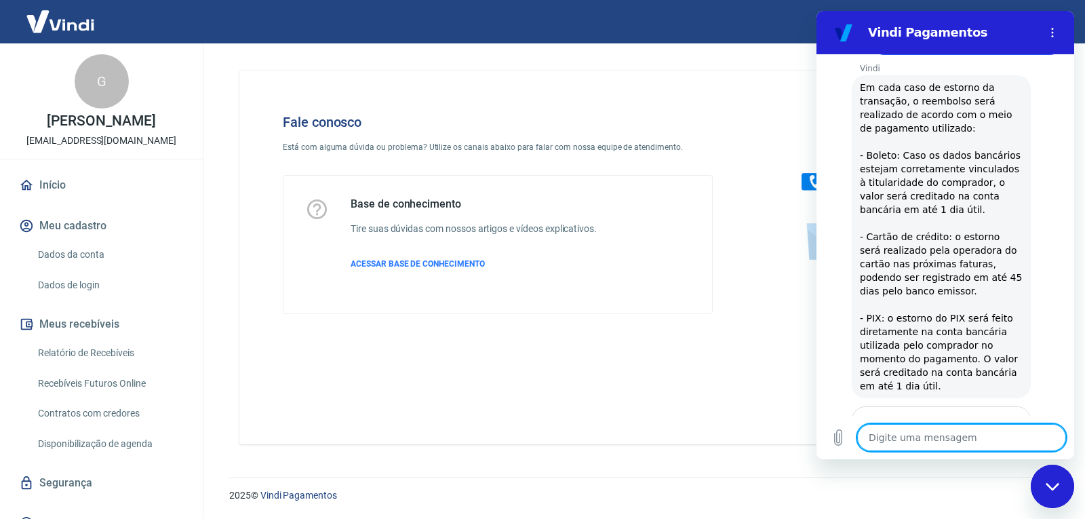
scroll to position [466, 0]
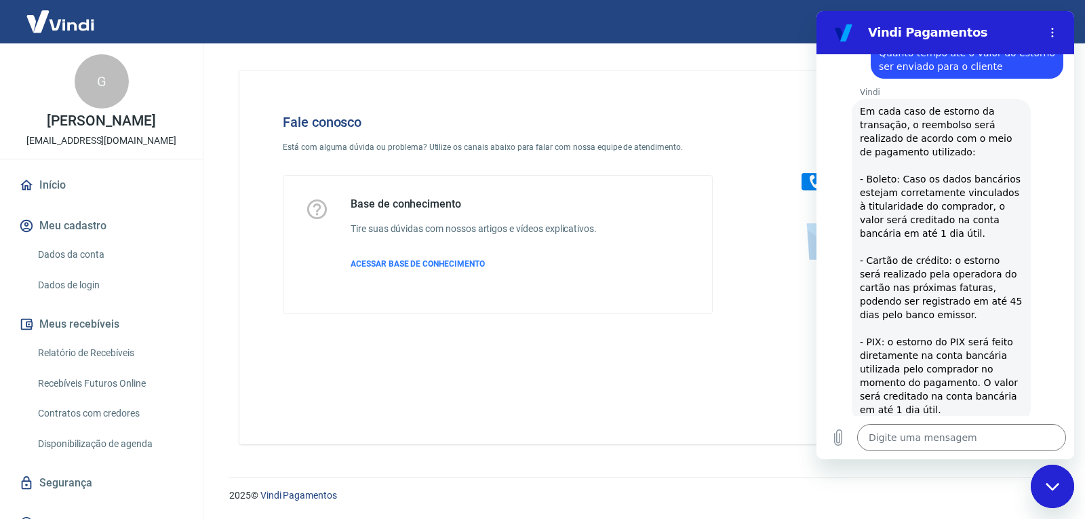
click at [661, 119] on h4 "Fale conosco" at bounding box center [498, 122] width 430 height 16
